Goal: Information Seeking & Learning: Compare options

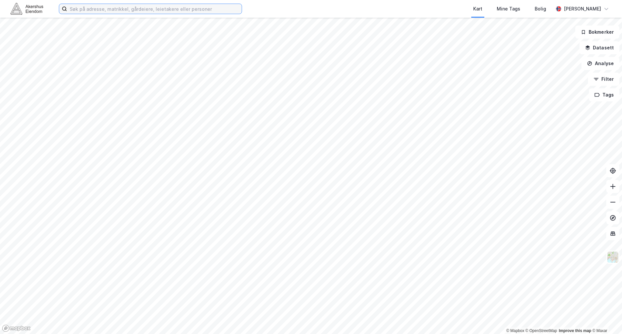
click at [124, 8] on input at bounding box center [154, 9] width 175 height 10
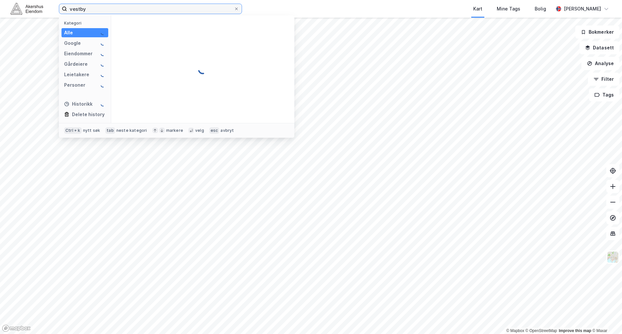
type input "vestby"
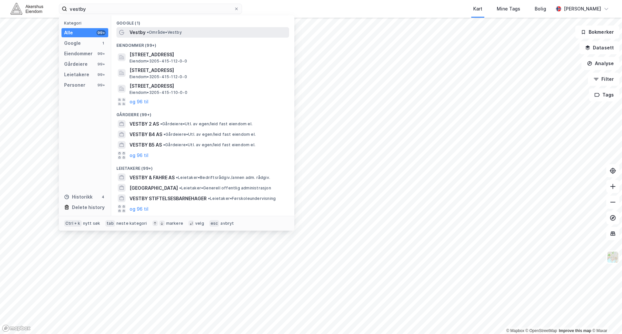
click at [159, 33] on span "• Område • [GEOGRAPHIC_DATA]" at bounding box center [164, 32] width 35 height 5
